Goal: Task Accomplishment & Management: Use online tool/utility

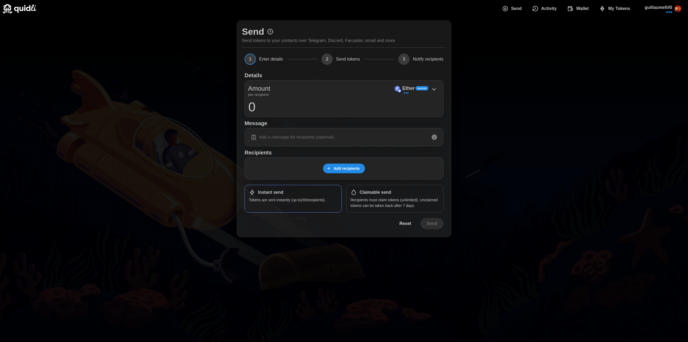
click at [617, 10] on span "My Tokens" at bounding box center [619, 8] width 22 height 11
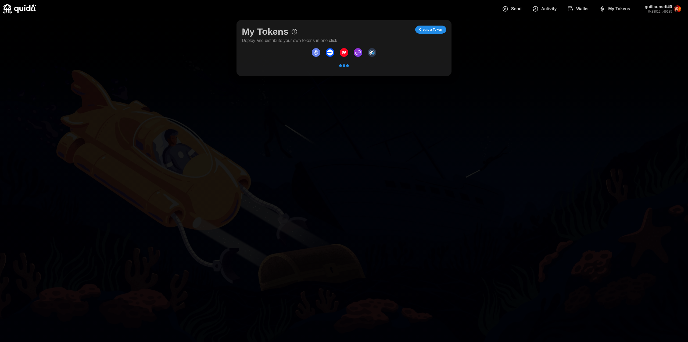
click at [430, 27] on span "Create a Token" at bounding box center [430, 30] width 23 height 8
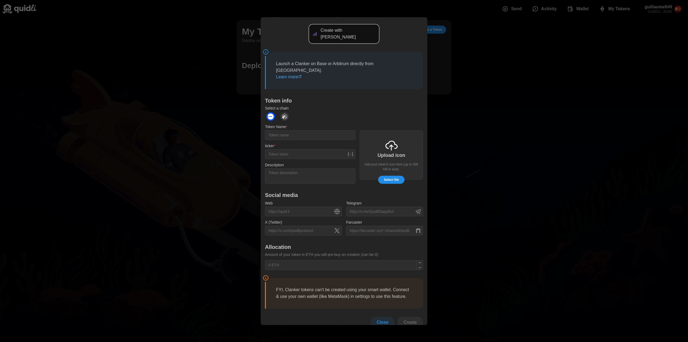
scroll to position [19, 0]
click at [284, 112] on img "dots" at bounding box center [284, 116] width 9 height 9
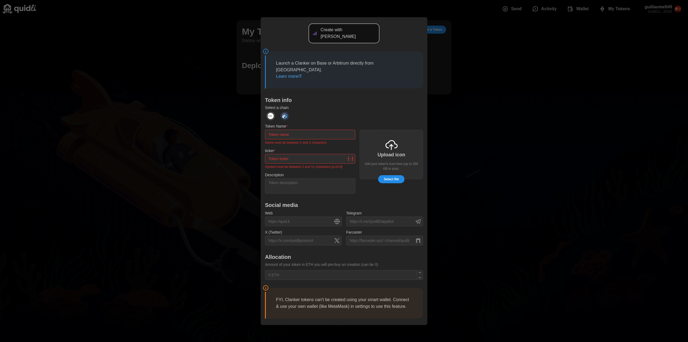
click at [273, 110] on button "dots" at bounding box center [270, 115] width 11 height 11
click at [271, 112] on img "dots" at bounding box center [270, 116] width 9 height 9
click at [330, 110] on div at bounding box center [344, 115] width 158 height 11
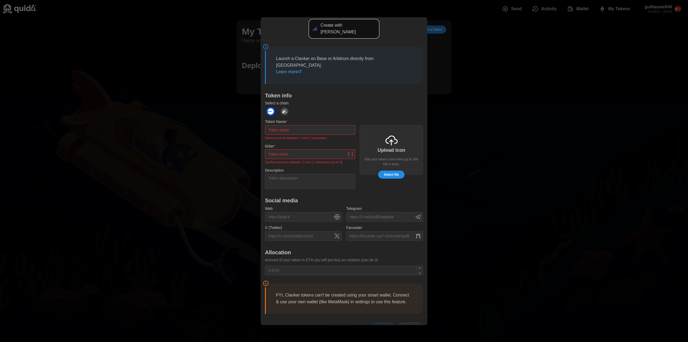
scroll to position [30, 0]
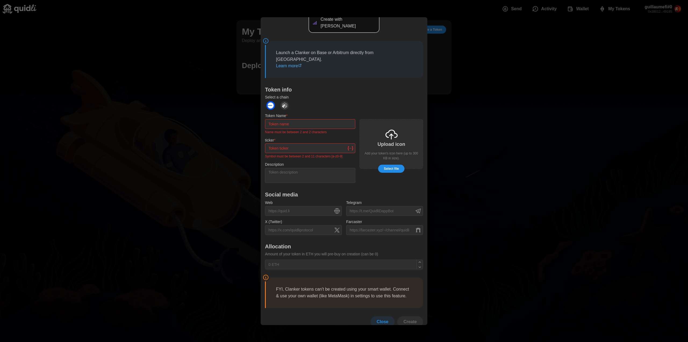
click at [556, 54] on div at bounding box center [344, 171] width 688 height 342
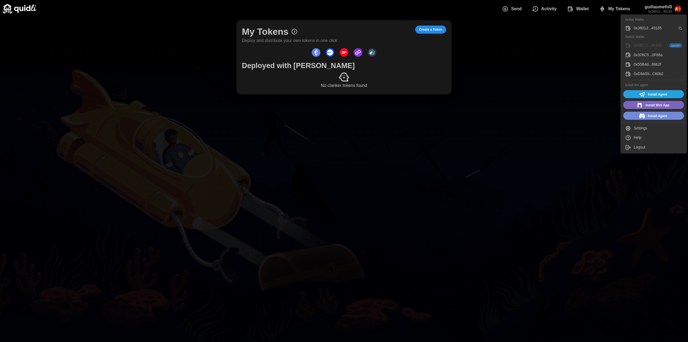
click at [523, 90] on div "My Tokens Deploy and distribute your own tokens in one click Create a Token Dep…" at bounding box center [344, 57] width 688 height 80
